Goal: Navigation & Orientation: Find specific page/section

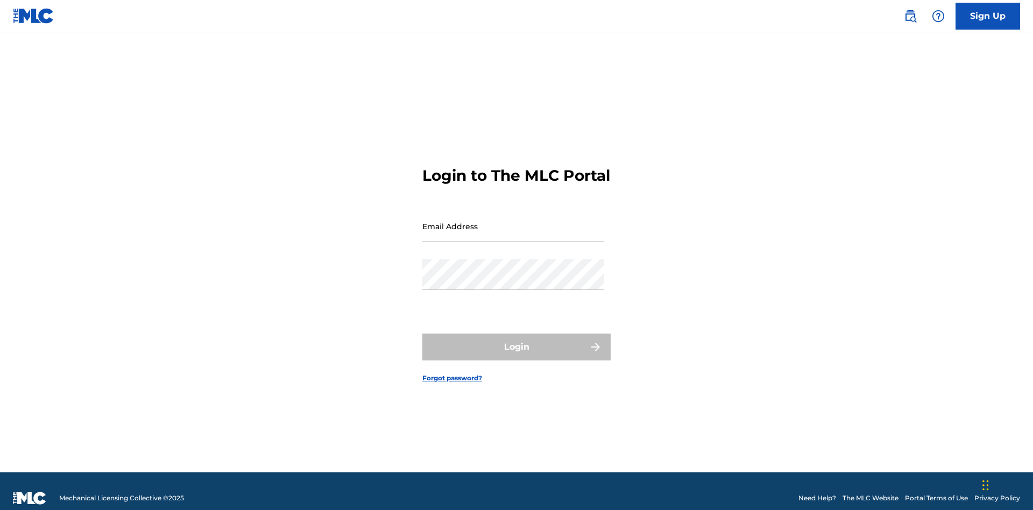
scroll to position [14, 0]
click at [513, 221] on input "Email Address" at bounding box center [513, 226] width 182 height 31
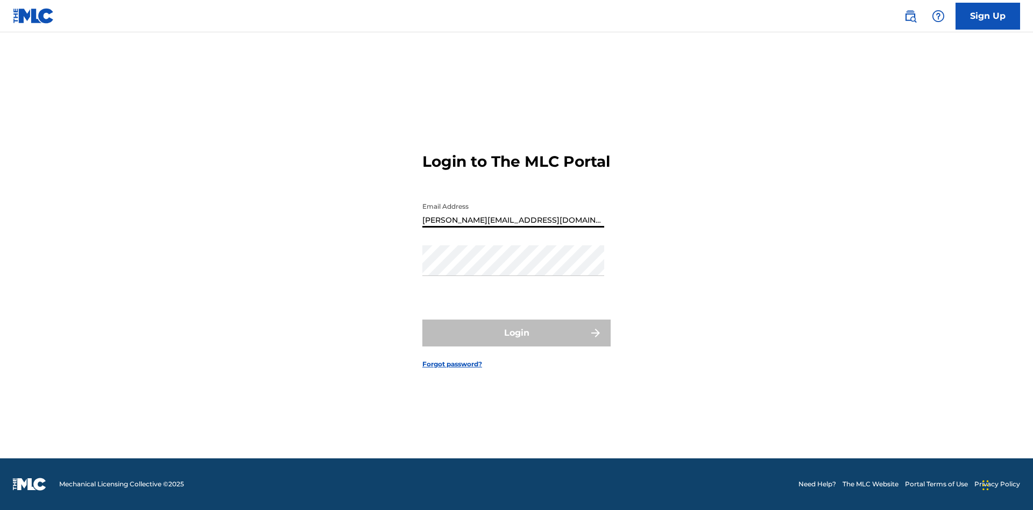
type input "[PERSON_NAME][EMAIL_ADDRESS][DOMAIN_NAME]"
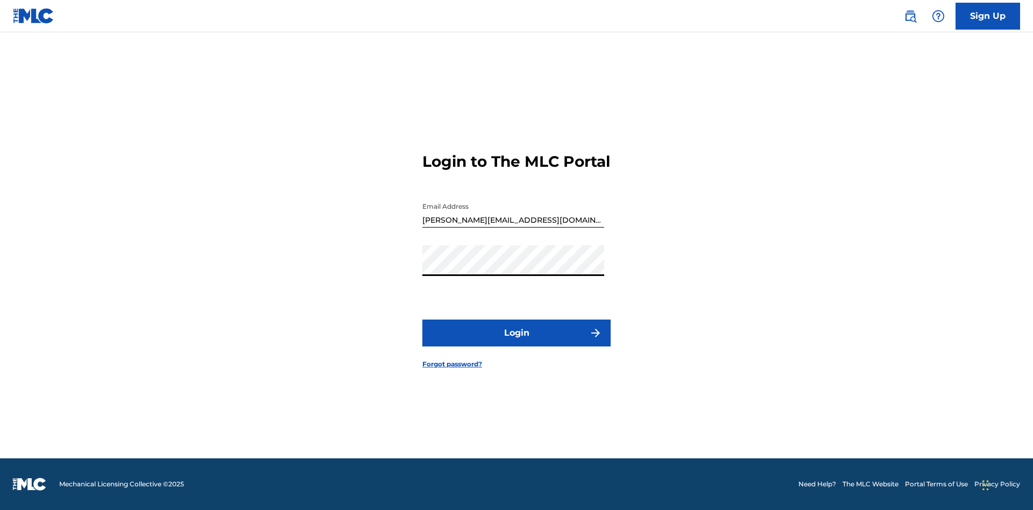
click at [517, 342] on button "Login" at bounding box center [516, 333] width 188 height 27
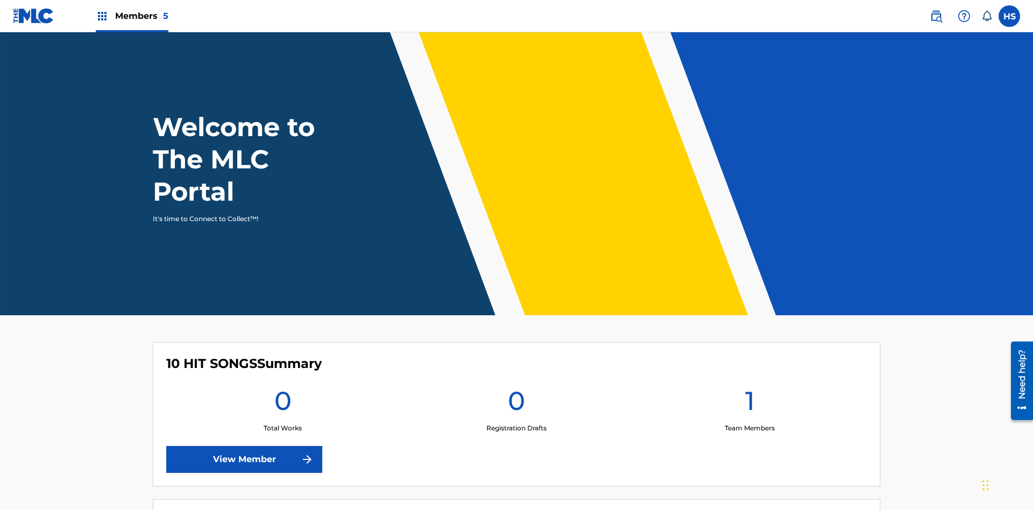
click at [131, 16] on span "Members 5" at bounding box center [141, 16] width 53 height 12
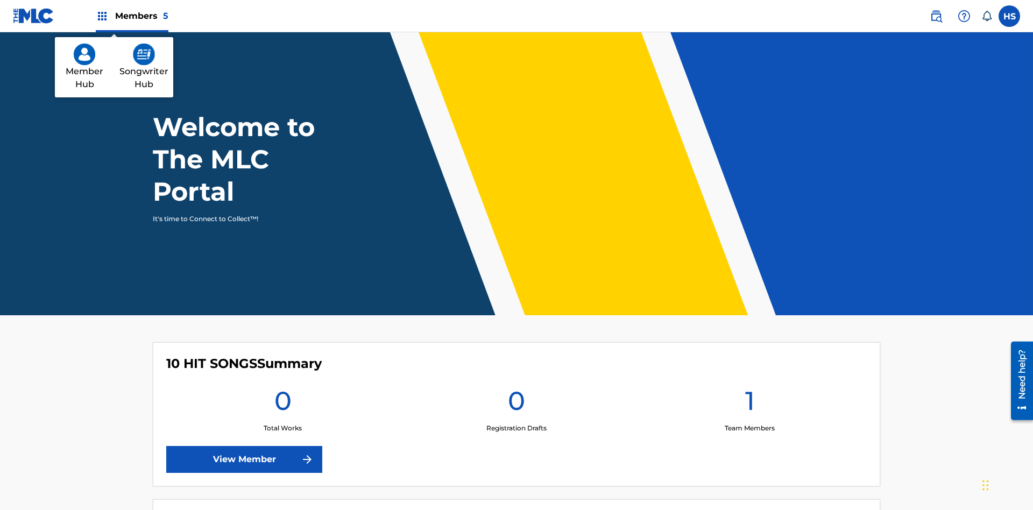
click at [144, 54] on img at bounding box center [144, 55] width 22 height 22
